Goal: Task Accomplishment & Management: Manage account settings

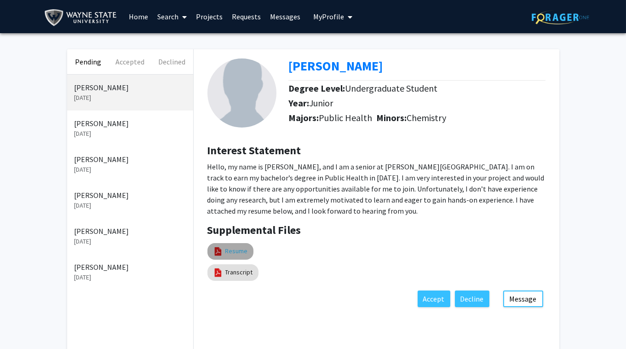
click at [235, 249] on link "Resume" at bounding box center [236, 251] width 23 height 10
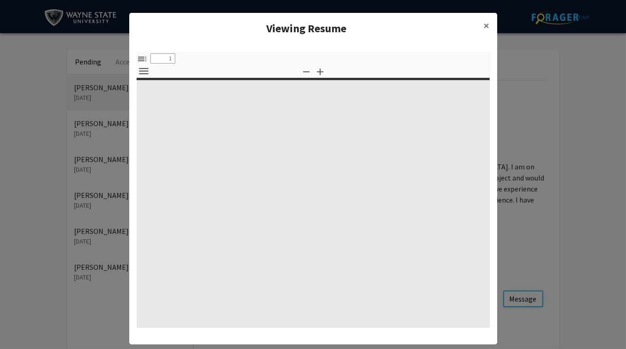
select select "custom"
type input "0"
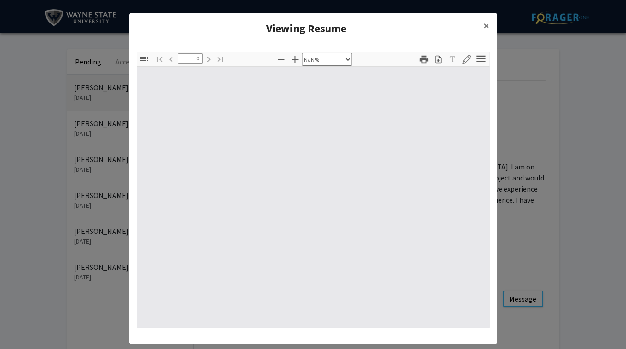
select select "auto"
type input "1"
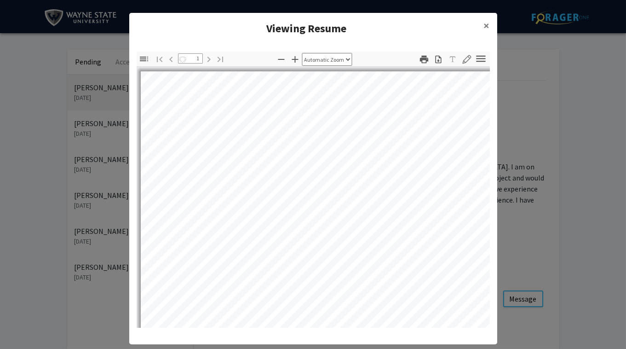
select select "auto"
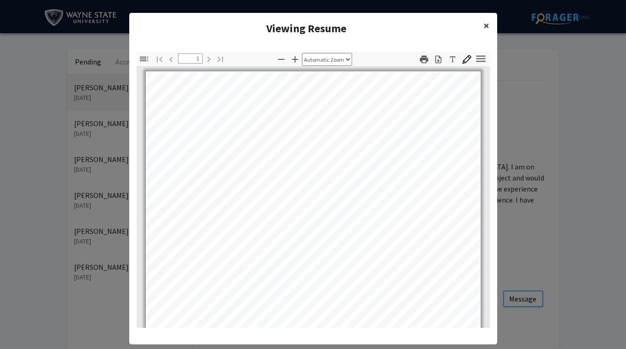
click at [488, 23] on span "×" at bounding box center [487, 25] width 6 height 14
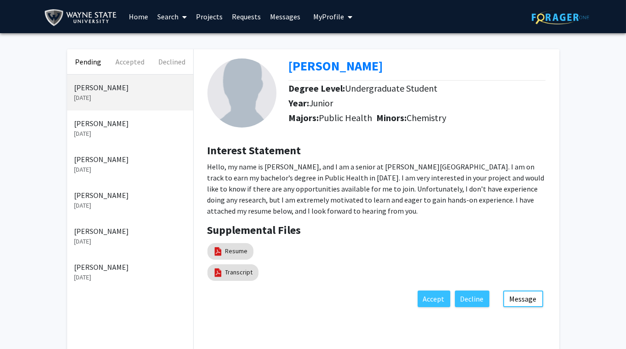
click at [209, 17] on link "Projects" at bounding box center [209, 16] width 36 height 32
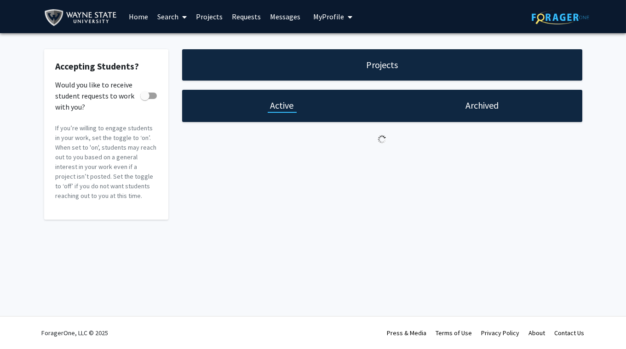
checkbox input "true"
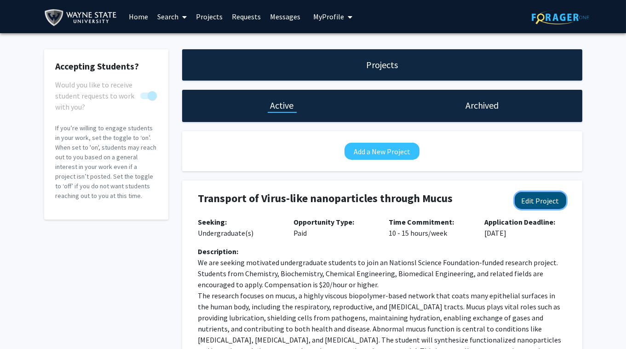
click at [544, 198] on button "Edit Project" at bounding box center [541, 200] width 52 height 17
select select "10 - 15"
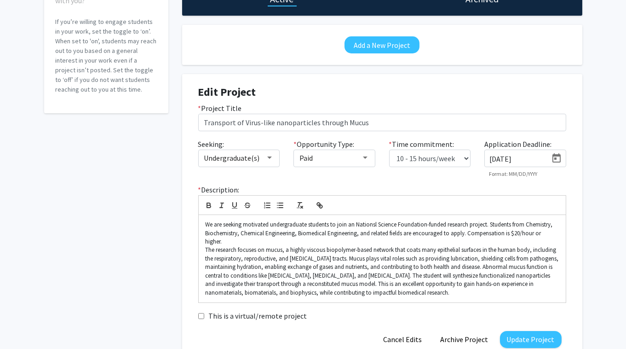
scroll to position [106, 0]
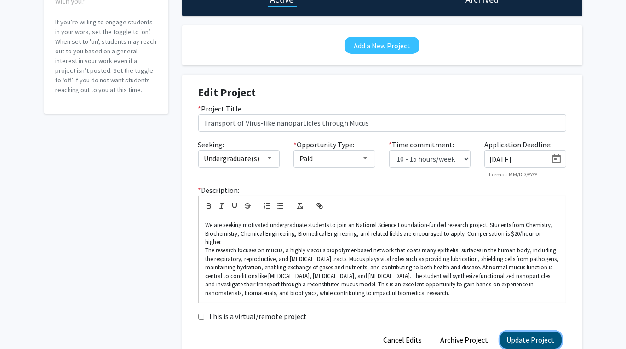
click at [535, 335] on button "Update Project" at bounding box center [531, 339] width 62 height 17
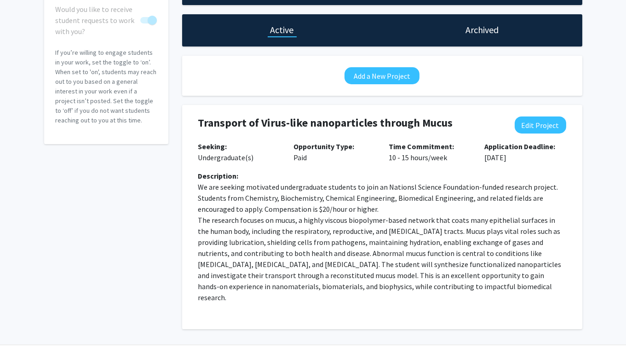
scroll to position [92, 0]
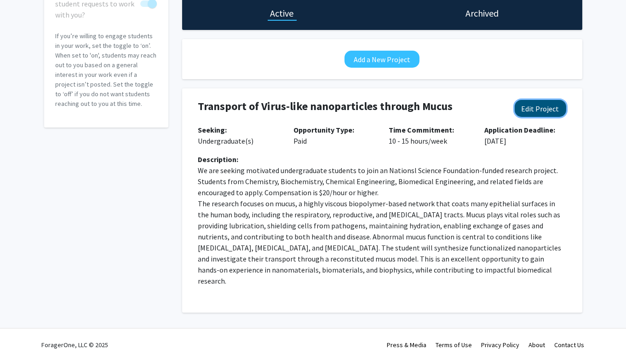
click at [542, 109] on button "Edit Project" at bounding box center [541, 108] width 52 height 17
select select "10 - 15"
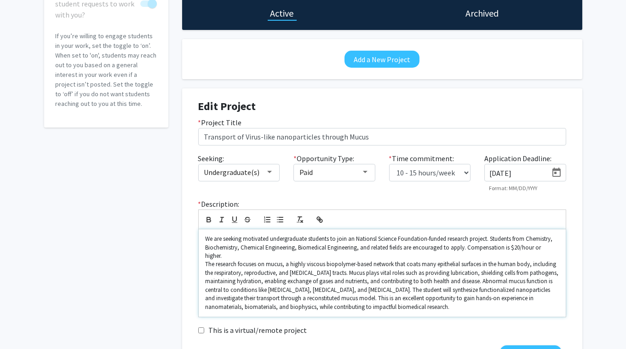
click at [241, 244] on p "We are seeking motivated undergraduate students to join an Nationsl Science Fou…" at bounding box center [382, 247] width 353 height 25
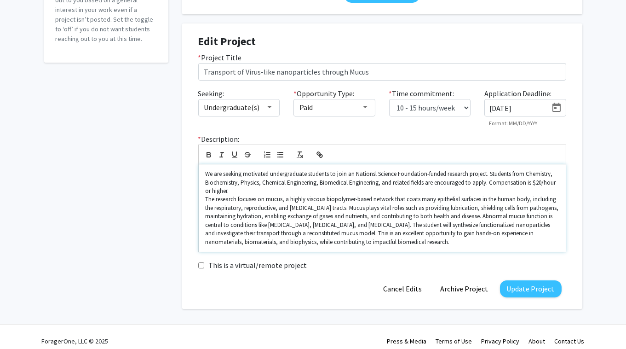
scroll to position [156, 0]
click at [539, 289] on button "Update Project" at bounding box center [531, 289] width 62 height 17
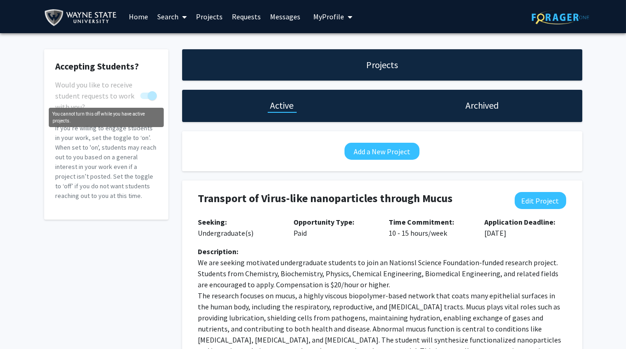
click at [143, 96] on span "You cannot turn this off while you have active projects." at bounding box center [148, 95] width 17 height 6
click at [154, 94] on span "You cannot turn this off while you have active projects." at bounding box center [152, 95] width 9 height 9
